Goal: Information Seeking & Learning: Understand process/instructions

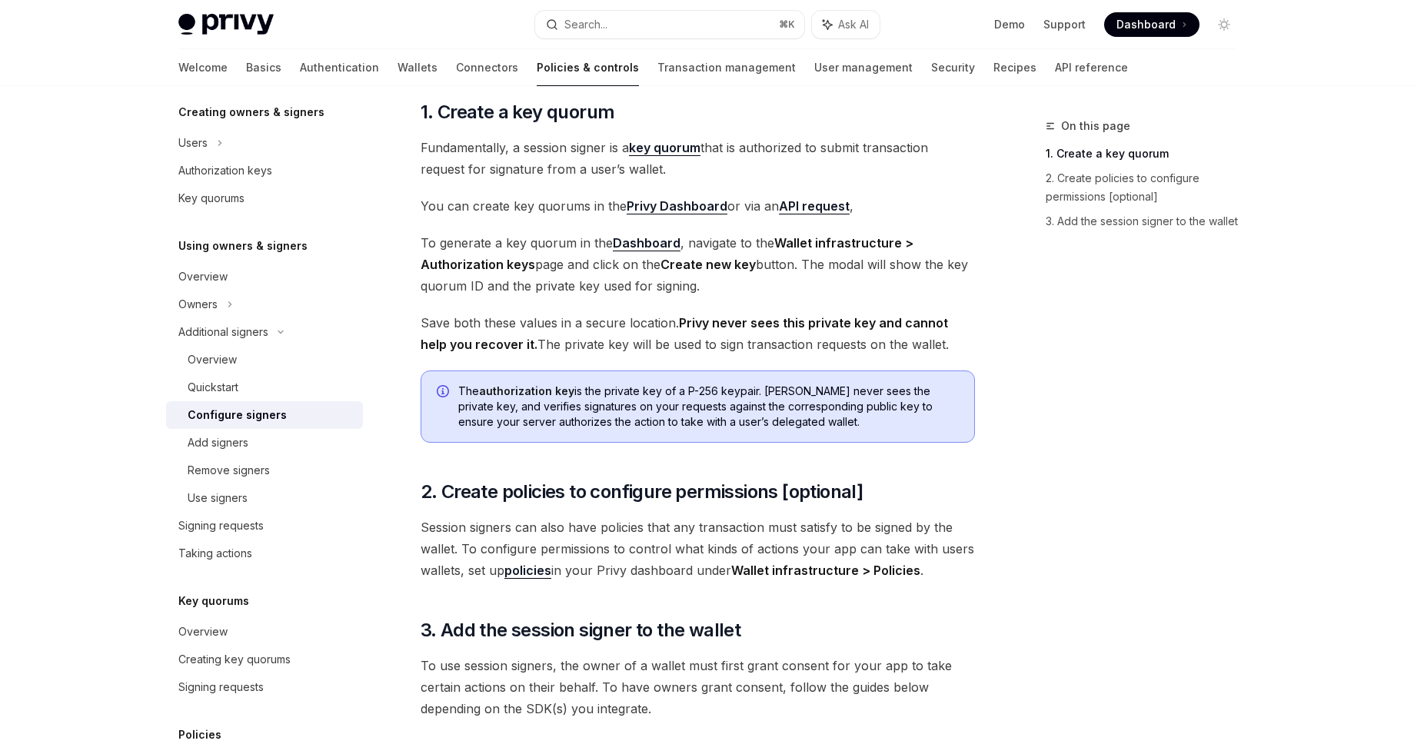
scroll to position [117, 0]
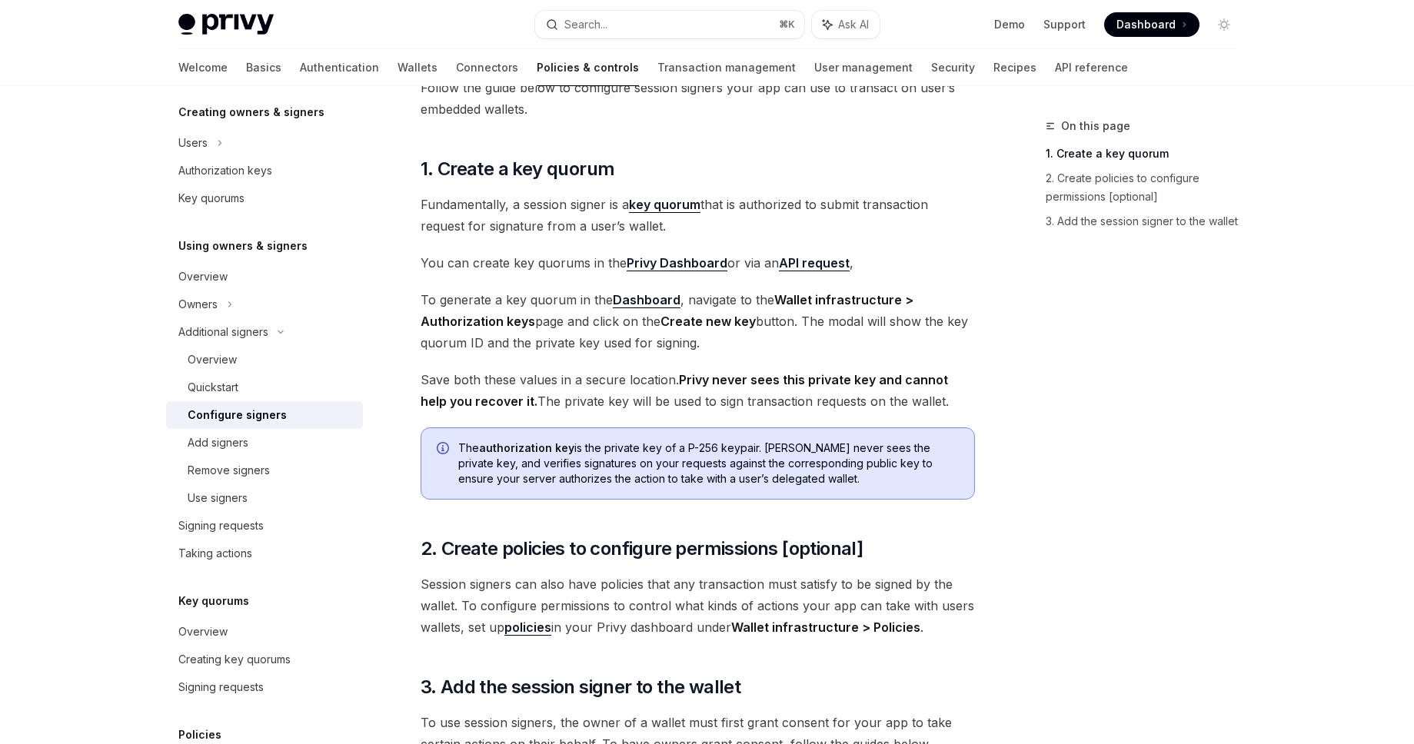
drag, startPoint x: 419, startPoint y: 378, endPoint x: 983, endPoint y: 398, distance: 564.7
click at [983, 398] on div "On this page 1. Create a key quorum 2. Create policies to configure permissions…" at bounding box center [707, 487] width 1083 height 1036
click at [920, 425] on div "Follow the guide below to configure session signers your app can use to transac…" at bounding box center [698, 427] width 554 height 700
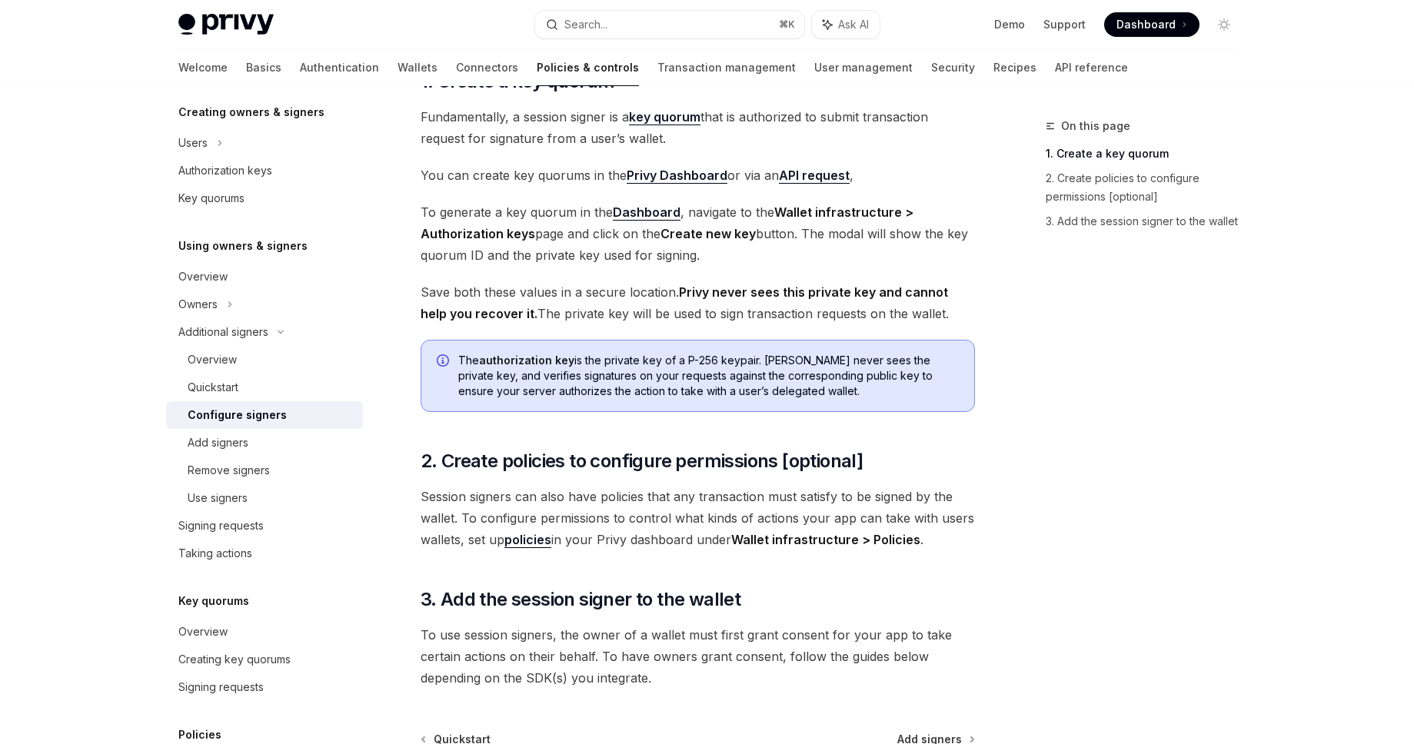
scroll to position [301, 0]
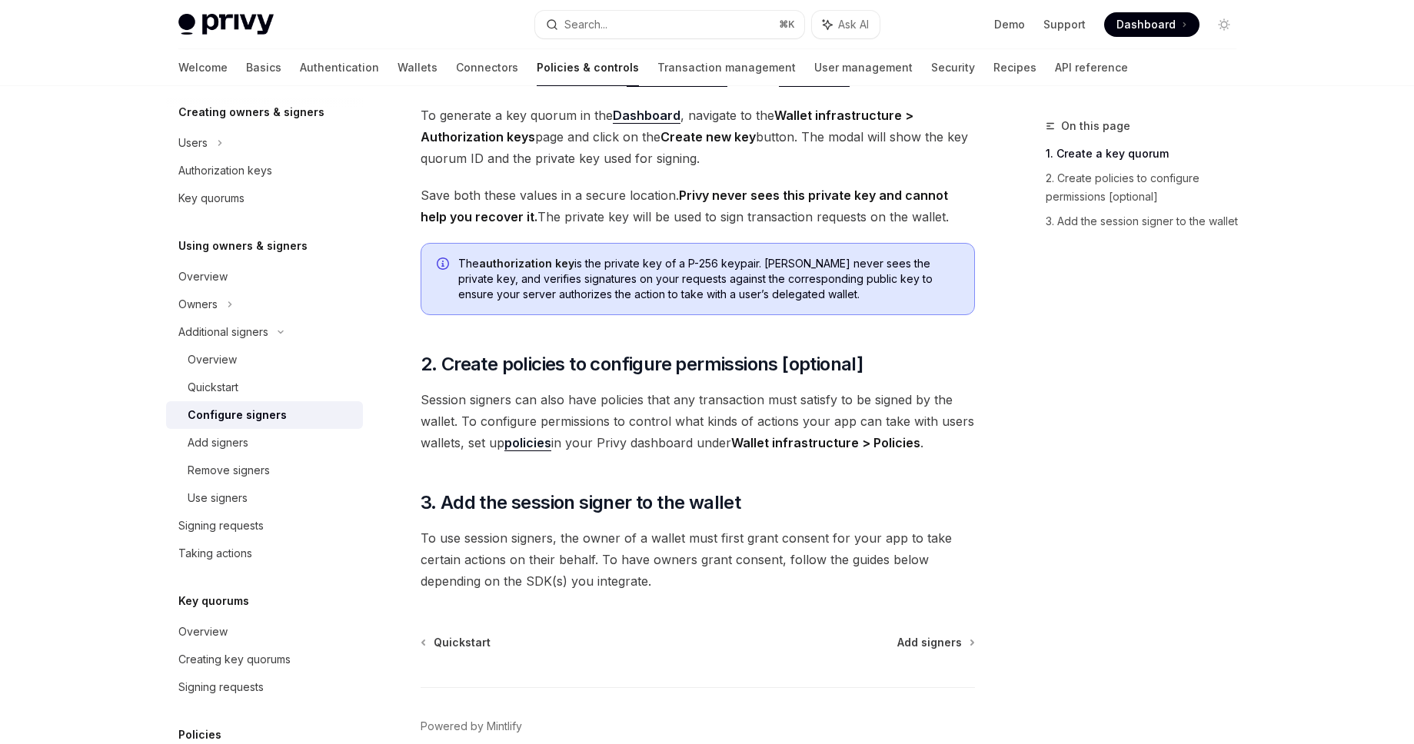
click at [1249, 346] on div "Overview Owners & signers Overview Types of owners & signers Configuring your w…" at bounding box center [707, 303] width 1132 height 1036
click at [336, 521] on div "Signing requests" at bounding box center [265, 526] width 175 height 18
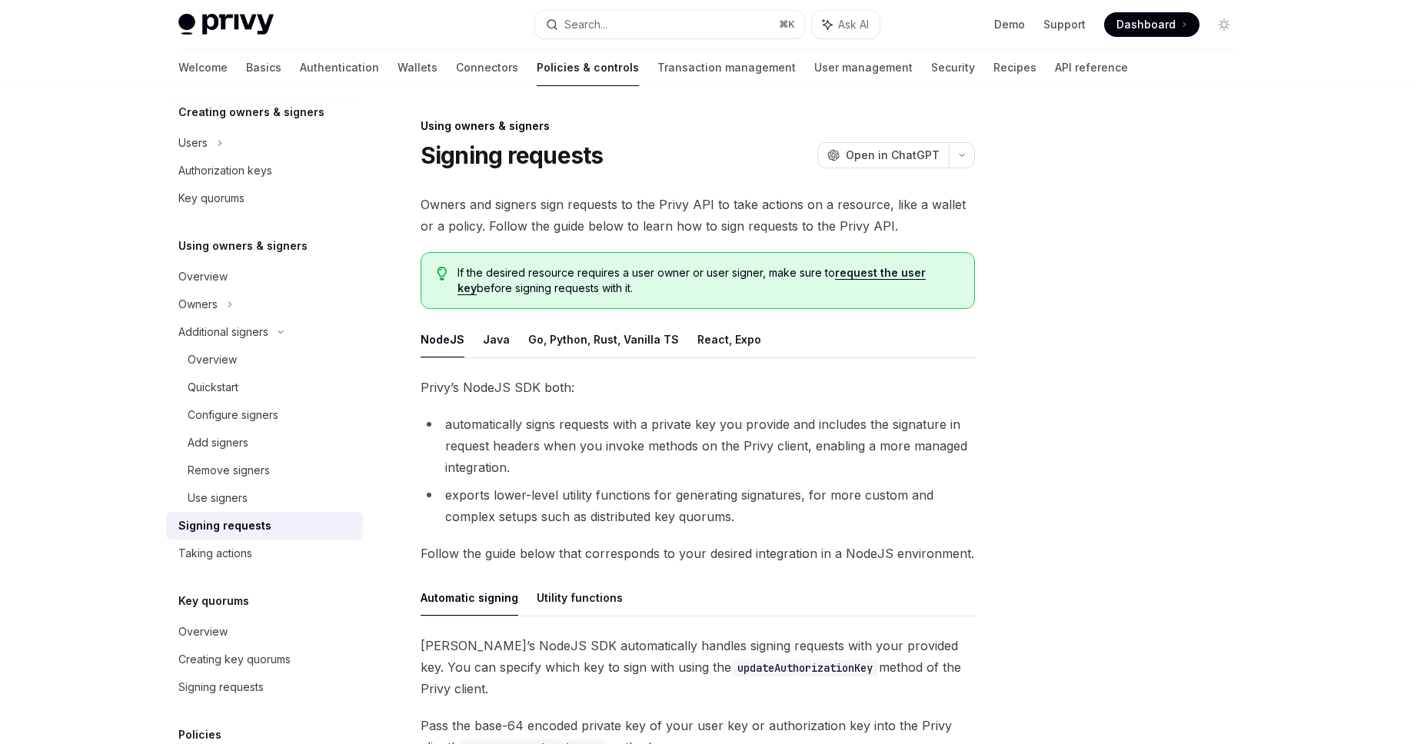
click at [1053, 440] on div at bounding box center [1132, 430] width 234 height 627
type textarea "*"
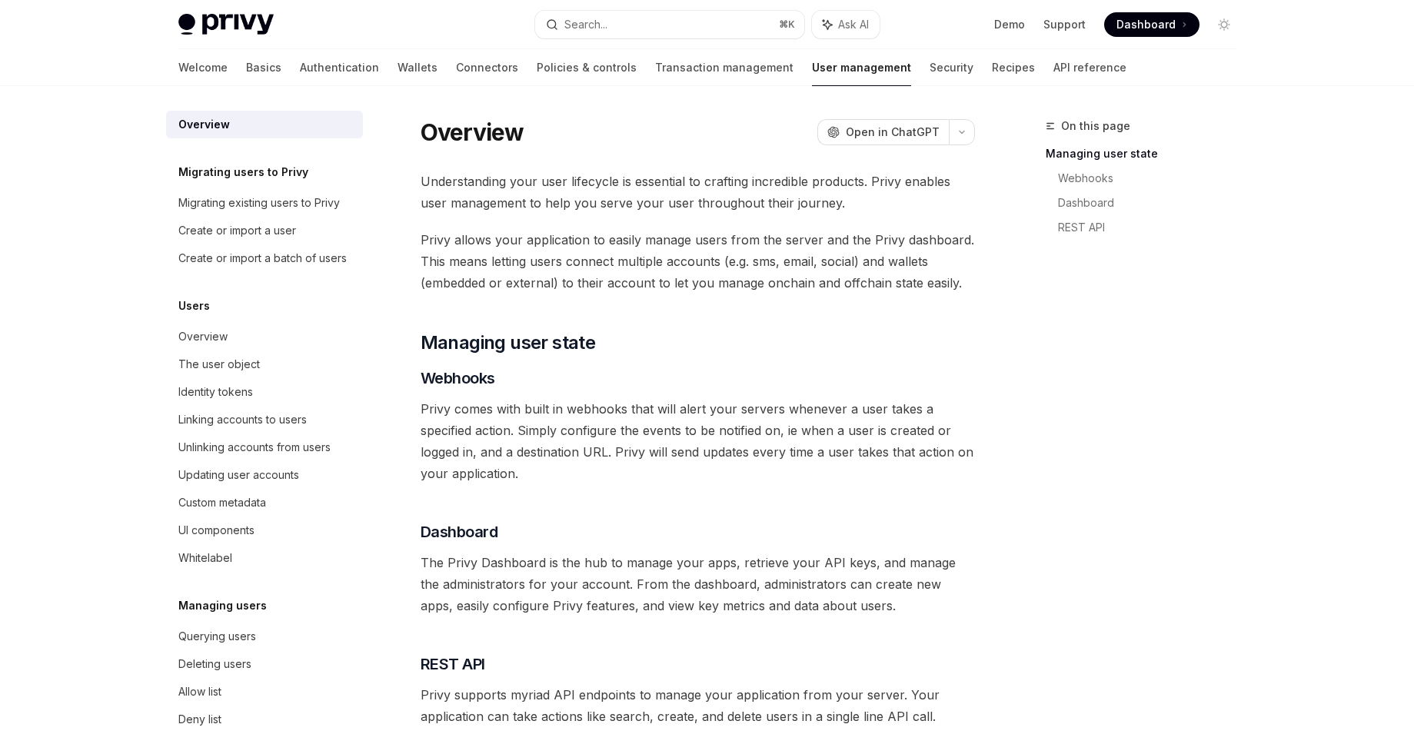
scroll to position [211, 0]
